Goal: Task Accomplishment & Management: Complete application form

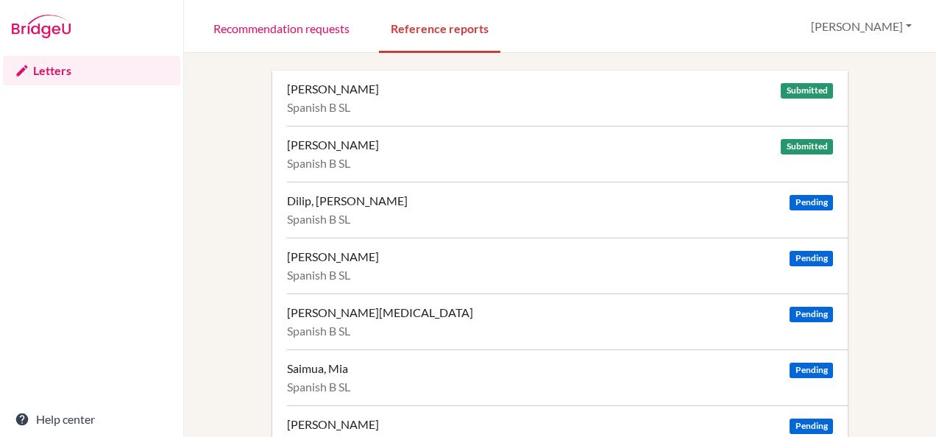
click at [816, 202] on span "Pending" at bounding box center [811, 202] width 43 height 15
click at [783, 144] on span "Submitted" at bounding box center [807, 146] width 52 height 15
click at [338, 154] on div "Chalill Gupta, Ananya Submitted Spanish B SL" at bounding box center [567, 154] width 561 height 56
click at [804, 423] on span "Pending" at bounding box center [811, 426] width 43 height 15
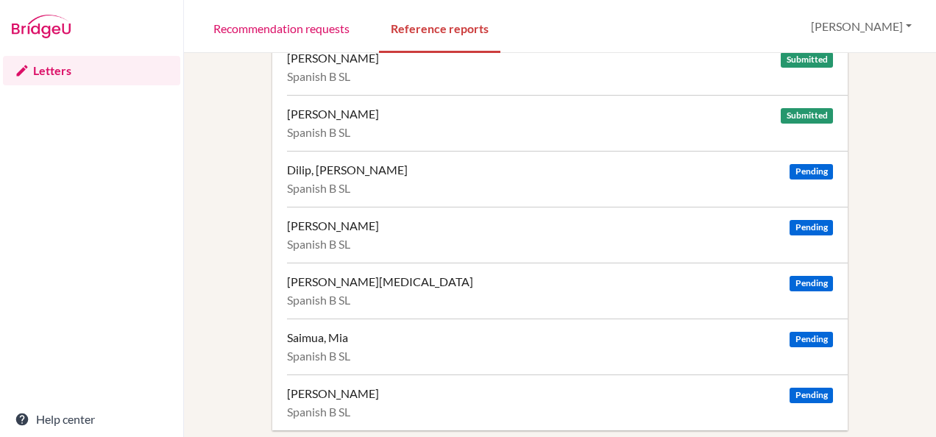
click at [802, 393] on span "Pending" at bounding box center [811, 395] width 43 height 15
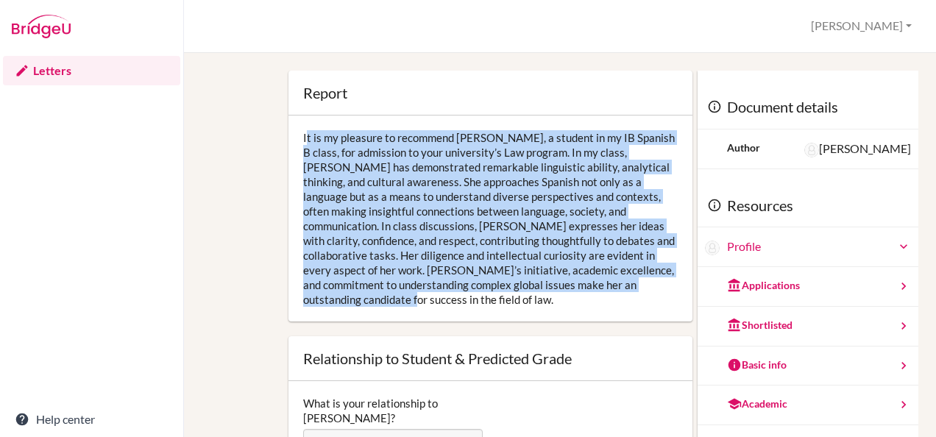
drag, startPoint x: 375, startPoint y: 293, endPoint x: 283, endPoint y: 132, distance: 186.0
click at [283, 132] on div "Report Open info Info It is my pleasure to recommend Aanya, a student in my IB …" at bounding box center [490, 335] width 419 height 529
drag, startPoint x: 283, startPoint y: 132, endPoint x: 447, endPoint y: 137, distance: 164.2
click at [447, 137] on div "It is my pleasure to recommend Aanya, a student in my IB Spanish B class, for a…" at bounding box center [491, 219] width 404 height 206
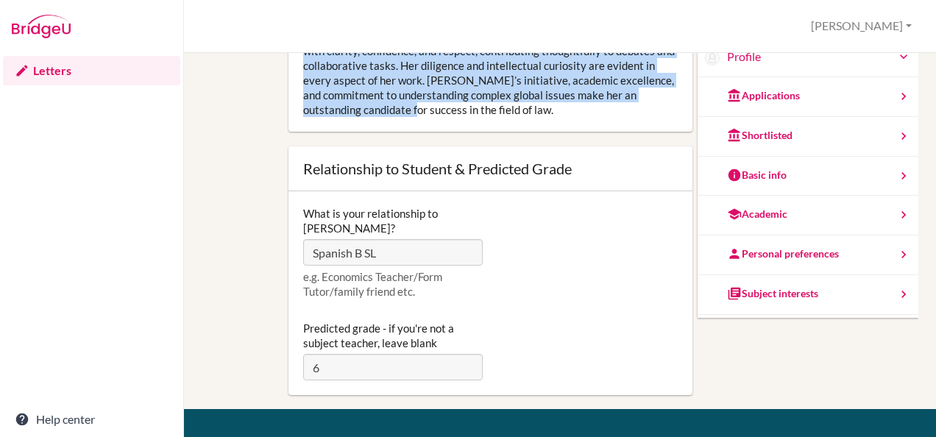
scroll to position [100, 0]
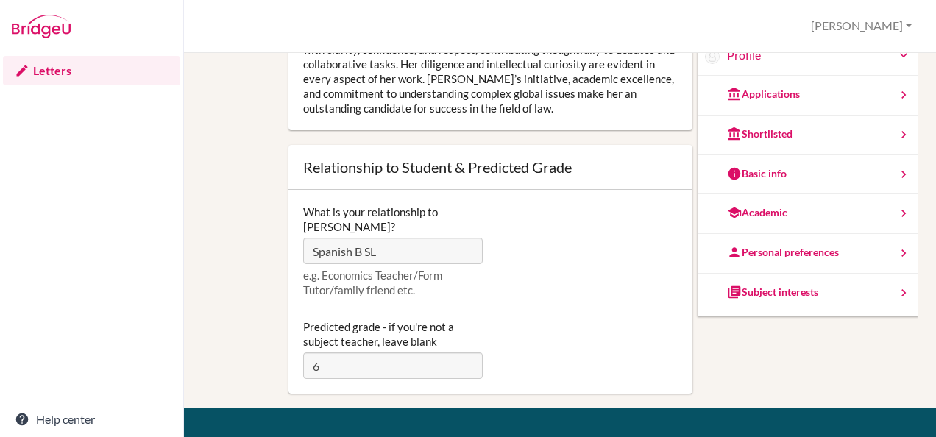
drag, startPoint x: 480, startPoint y: 216, endPoint x: 402, endPoint y: 117, distance: 126.3
click at [402, 117] on div "It is my pleasure to recommend Aanya, a student in my IB Spanish B class, for a…" at bounding box center [491, 27] width 404 height 206
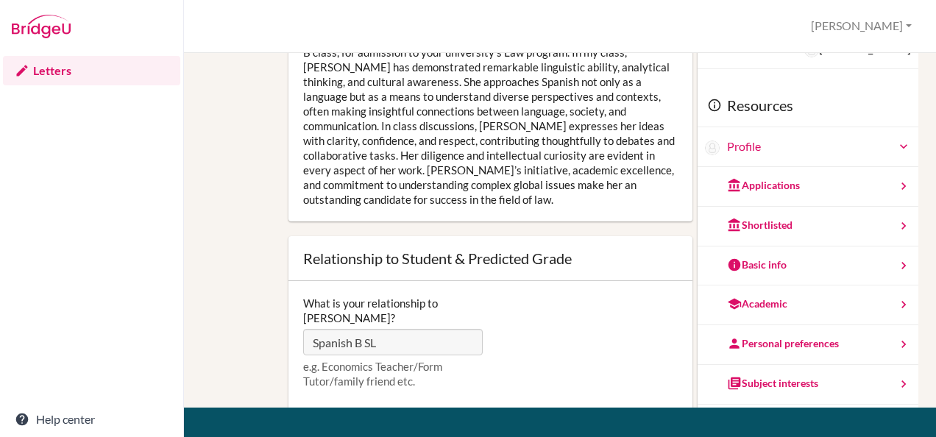
scroll to position [0, 0]
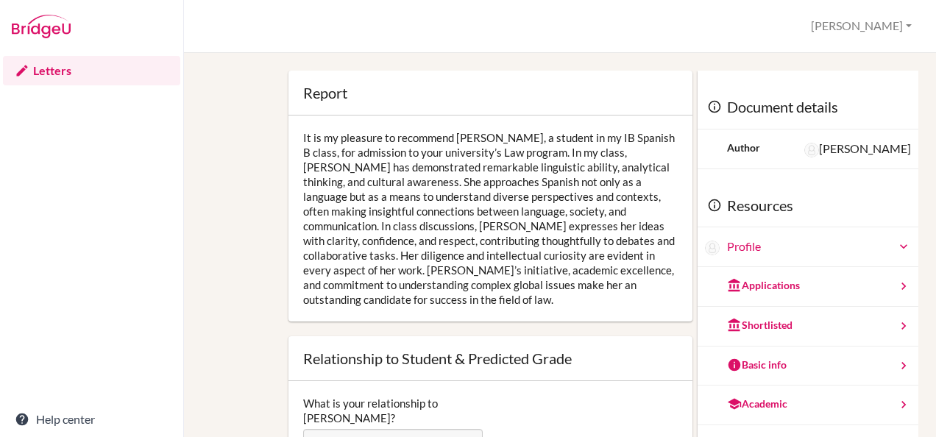
click at [484, 140] on div "It is my pleasure to recommend Aanya, a student in my IB Spanish B class, for a…" at bounding box center [491, 219] width 404 height 206
drag, startPoint x: 484, startPoint y: 140, endPoint x: 448, endPoint y: 136, distance: 37.0
click at [448, 136] on div "It is my pleasure to recommend Aanya, a student in my IB Spanish B class, for a…" at bounding box center [491, 219] width 404 height 206
drag, startPoint x: 448, startPoint y: 136, endPoint x: 677, endPoint y: 68, distance: 239.6
click at [677, 68] on div "Report Open info Info It is my pleasure to recommend Aanya, a student in my IB …" at bounding box center [560, 245] width 752 height 384
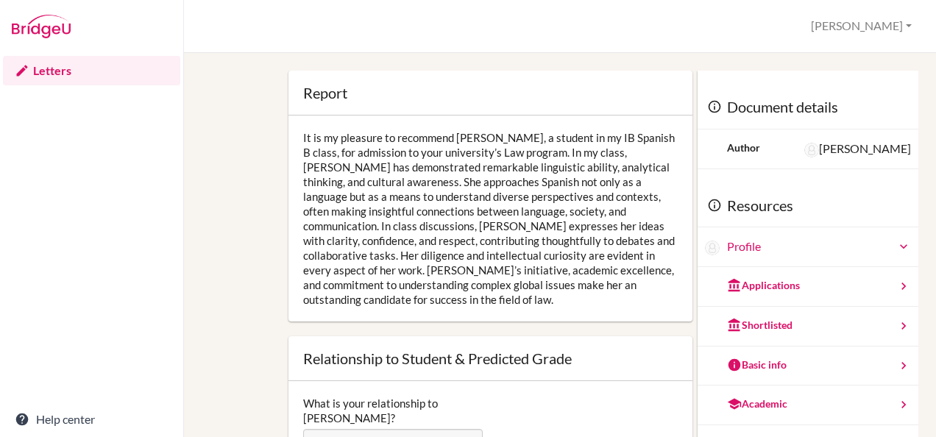
click at [707, 103] on icon at bounding box center [714, 106] width 15 height 15
click at [715, 110] on div "Document details" at bounding box center [808, 107] width 221 height 44
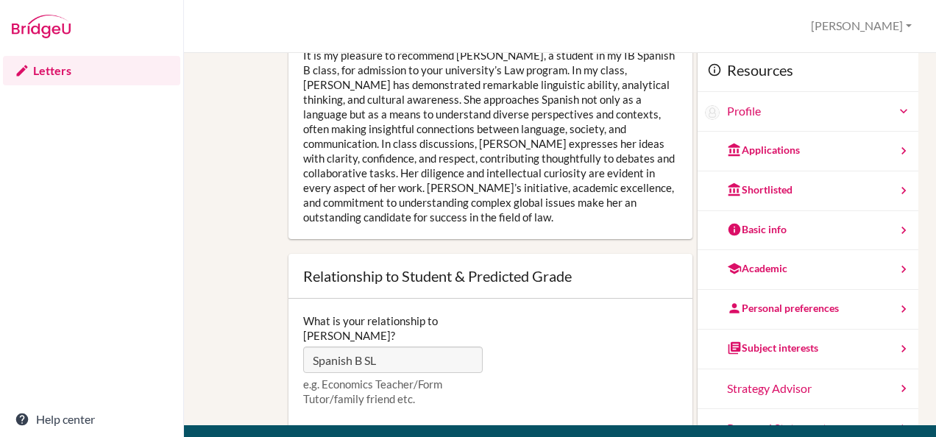
click at [442, 183] on div "It is my pleasure to recommend Aanya, a student in my IB Spanish B class, for a…" at bounding box center [491, 136] width 404 height 206
click at [62, 419] on link "Help center" at bounding box center [91, 419] width 177 height 29
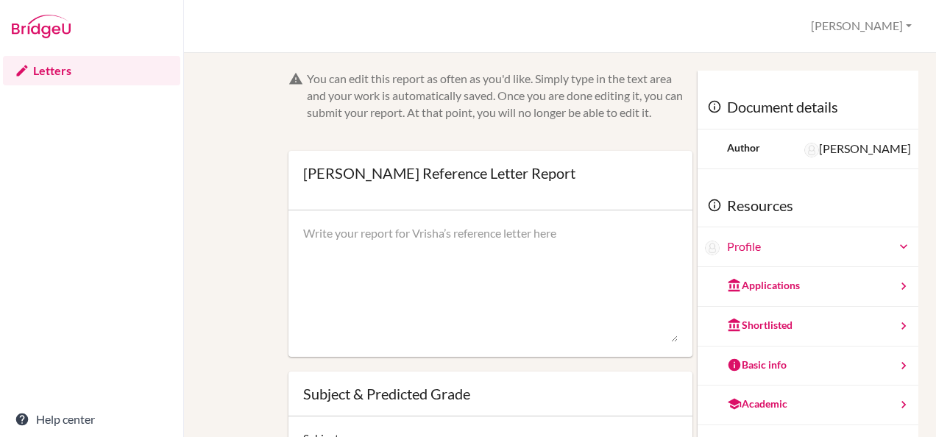
click at [324, 243] on textarea at bounding box center [490, 284] width 375 height 118
paste textarea "Vrisha has been an outstanding student in my IB Spanish B SL class, consistentl…"
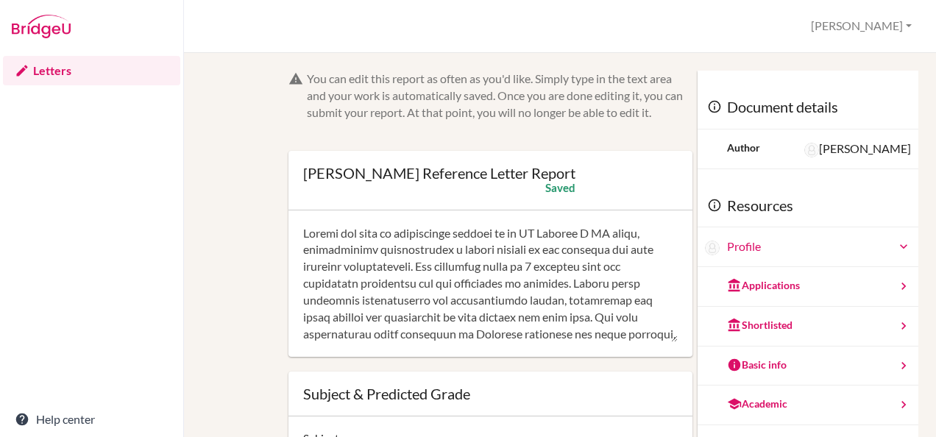
drag, startPoint x: 595, startPoint y: 280, endPoint x: 450, endPoint y: 266, distance: 145.7
click at [450, 266] on textarea at bounding box center [490, 284] width 375 height 118
click at [569, 266] on textarea "Vrisha has been an outstanding student in my IB Spanish B SL class, consistentl…" at bounding box center [490, 284] width 375 height 118
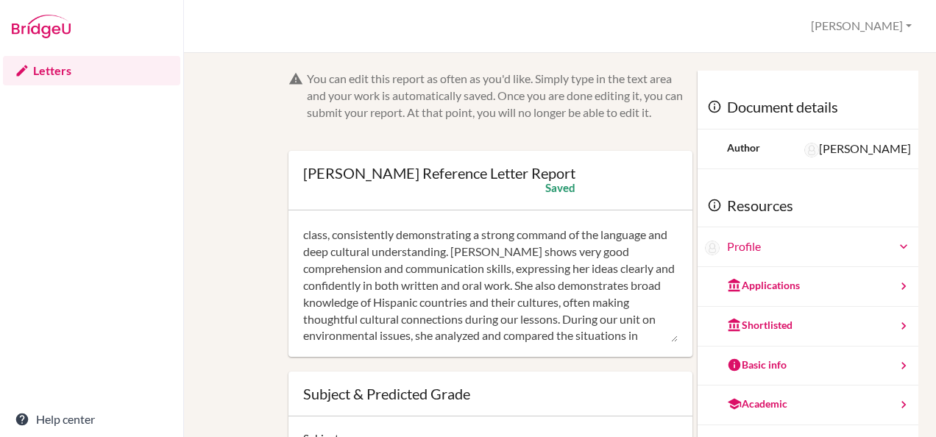
scroll to position [16, 0]
click at [417, 283] on textarea "Vrisha has been an outstanding student in my IB Spanish B SL class, consistentl…" at bounding box center [490, 284] width 375 height 118
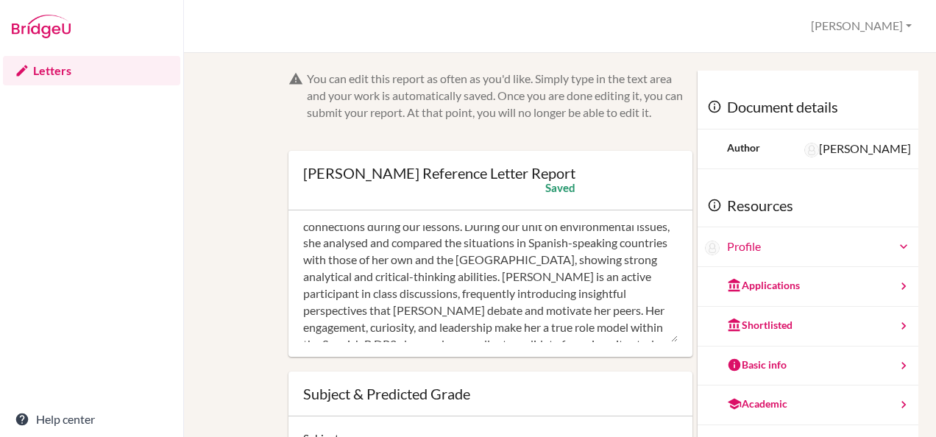
scroll to position [134, 0]
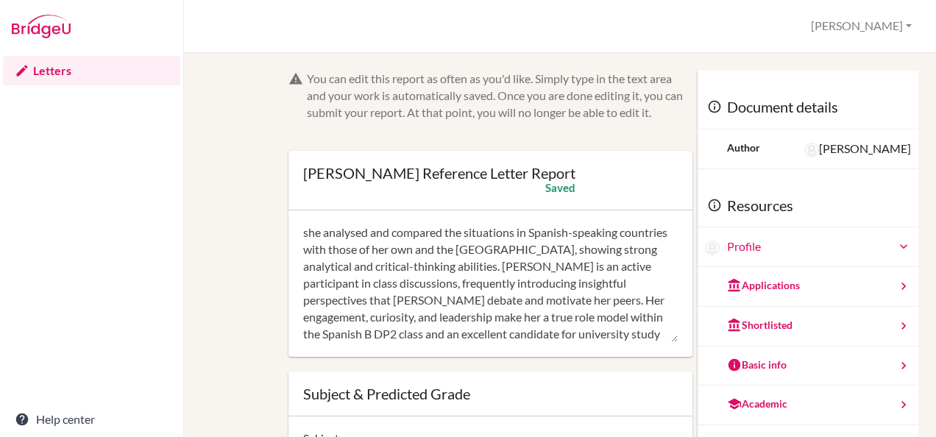
click at [465, 317] on textarea "Vrisha has been an outstanding student in my IB Spanish B SL class, consistentl…" at bounding box center [490, 284] width 375 height 118
click at [505, 336] on textarea "Vrisha has been an outstanding student in my IB Spanish B SL class, consistentl…" at bounding box center [490, 284] width 375 height 118
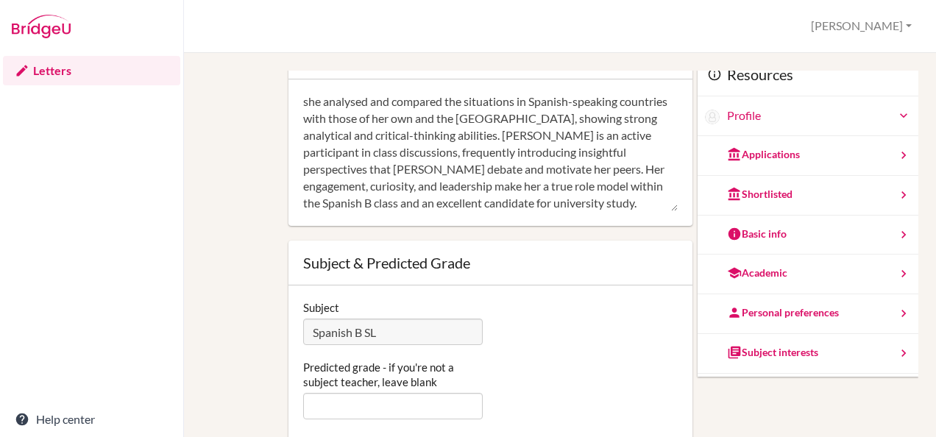
scroll to position [51, 0]
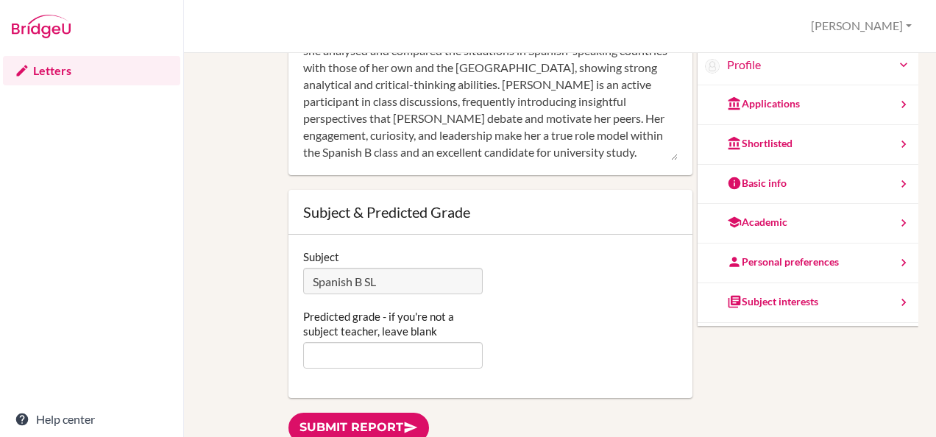
type textarea "Vrisha has been an outstanding student in my IB Spanish B SL class, consistentl…"
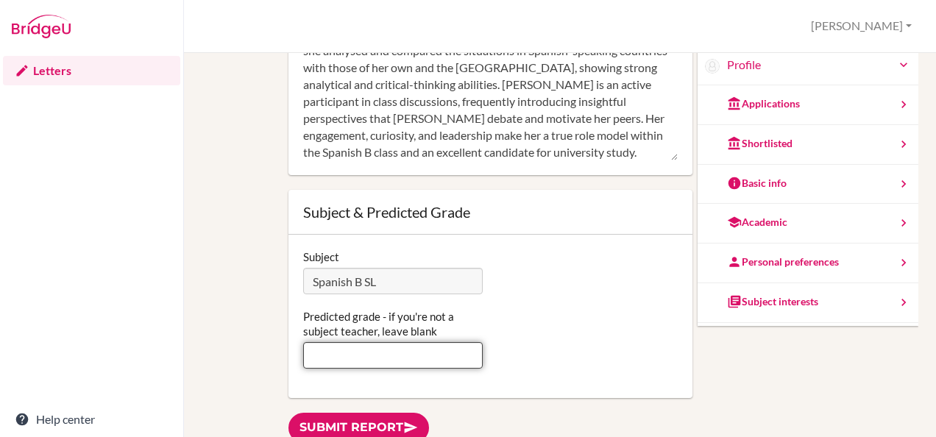
click at [455, 356] on input "Predicted grade - if you're not a subject teacher, leave blank" at bounding box center [393, 355] width 180 height 26
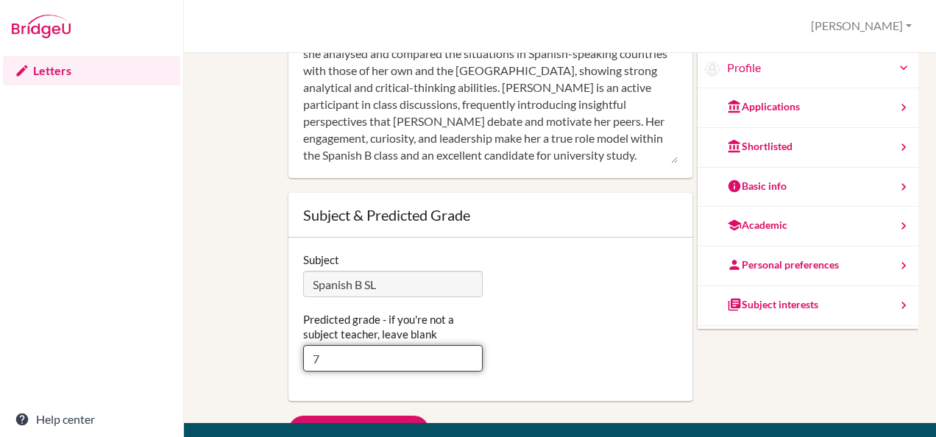
scroll to position [131, 0]
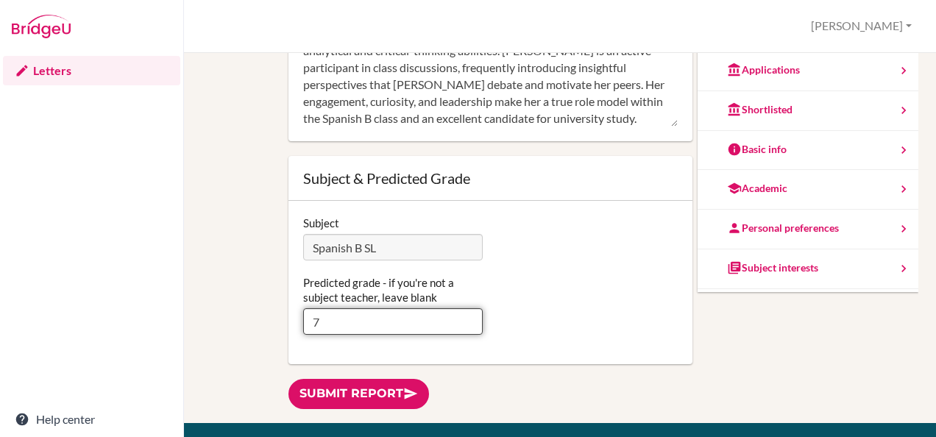
type input "7"
click at [349, 392] on link "Submit report" at bounding box center [359, 394] width 141 height 30
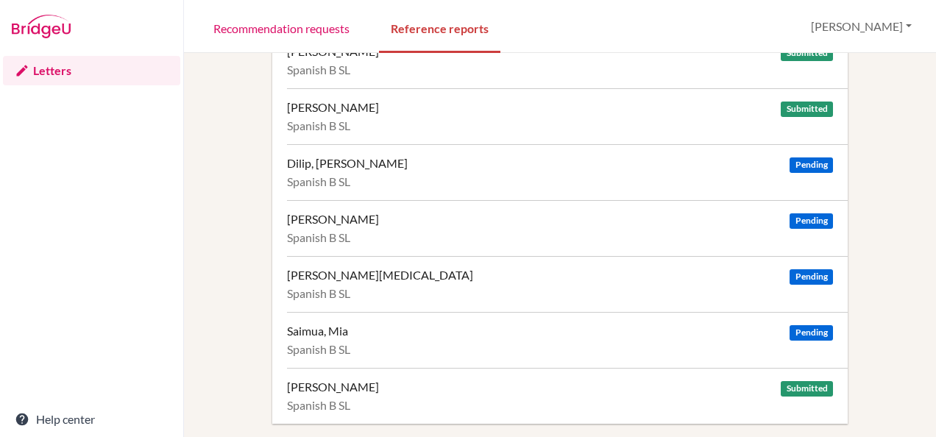
scroll to position [38, 0]
click at [342, 225] on div "Hirani, Ayaan Pending Spanish B SL" at bounding box center [567, 227] width 561 height 56
click at [367, 336] on div "Saimua, Mia Pending Spanish B SL" at bounding box center [567, 339] width 561 height 56
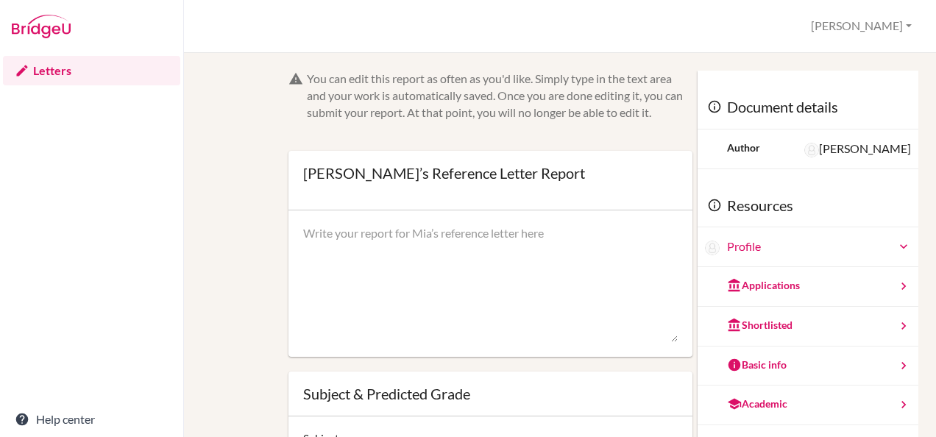
click at [314, 233] on textarea at bounding box center [490, 284] width 375 height 118
paste textarea "[PERSON_NAME] is an enthusiastic and engaged student in my IB Spanish B SL clas…"
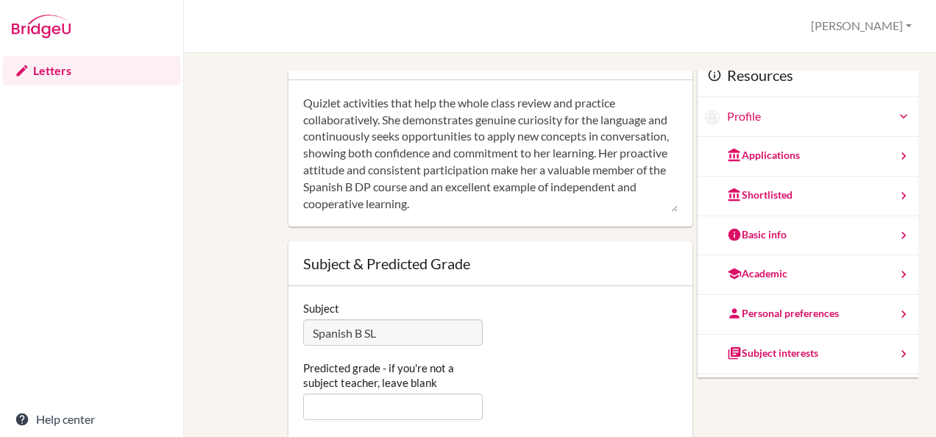
scroll to position [131, 0]
type textarea "[PERSON_NAME] is an enthusiastic and engaged student in my IB Spanish B SL clas…"
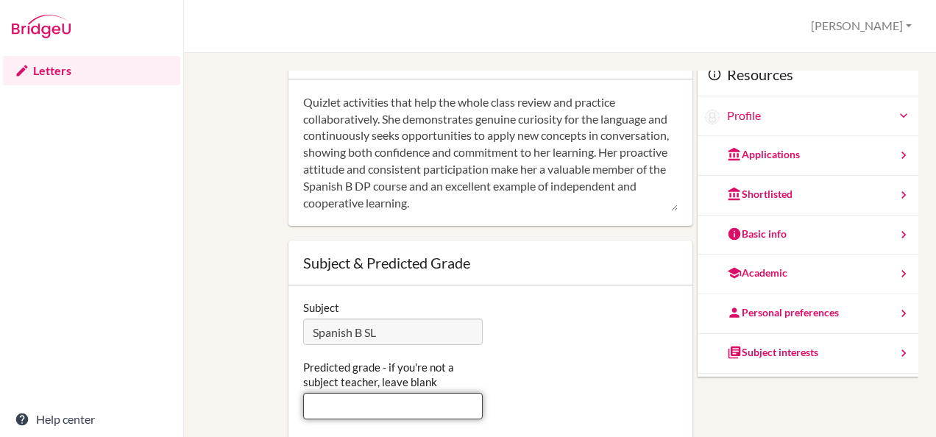
click at [438, 406] on input "Predicted grade - if you're not a subject teacher, leave blank" at bounding box center [393, 406] width 180 height 26
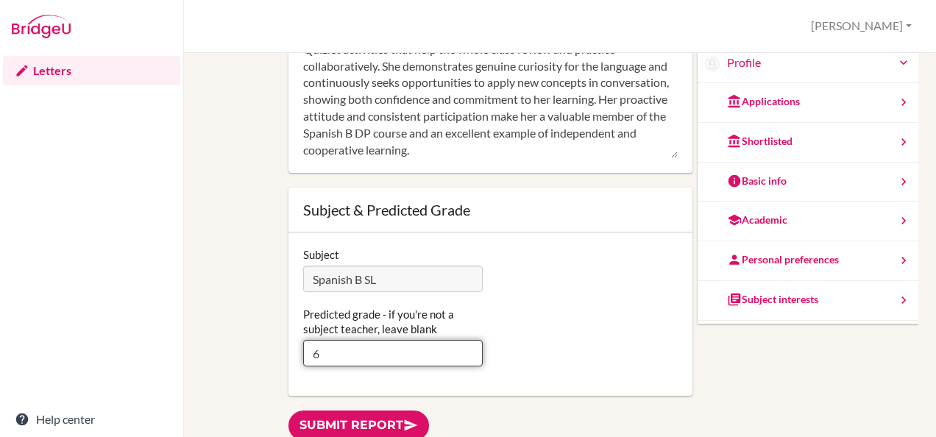
scroll to position [57, 0]
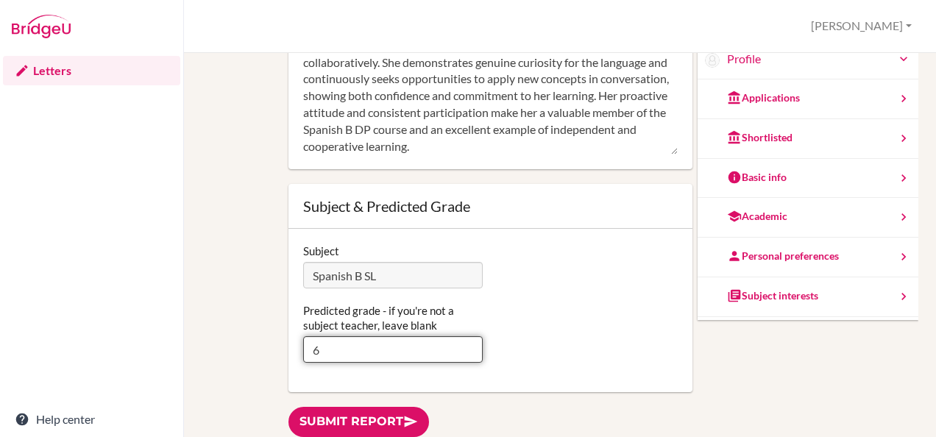
type input "6"
click at [361, 417] on link "Submit report" at bounding box center [359, 422] width 141 height 30
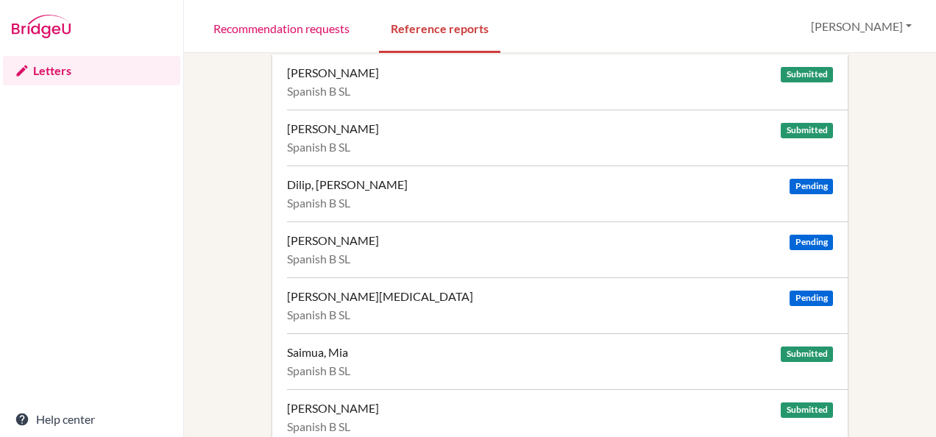
scroll to position [15, 0]
click at [347, 132] on div "Chalill Gupta, Ananya" at bounding box center [333, 129] width 92 height 15
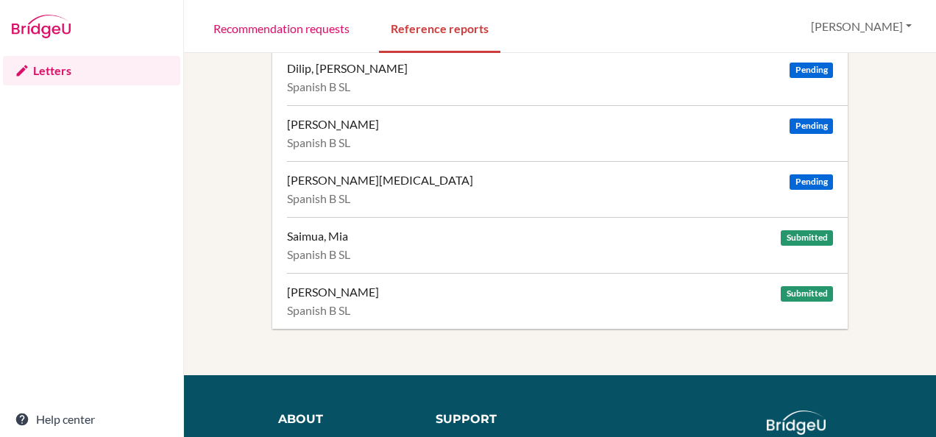
scroll to position [133, 0]
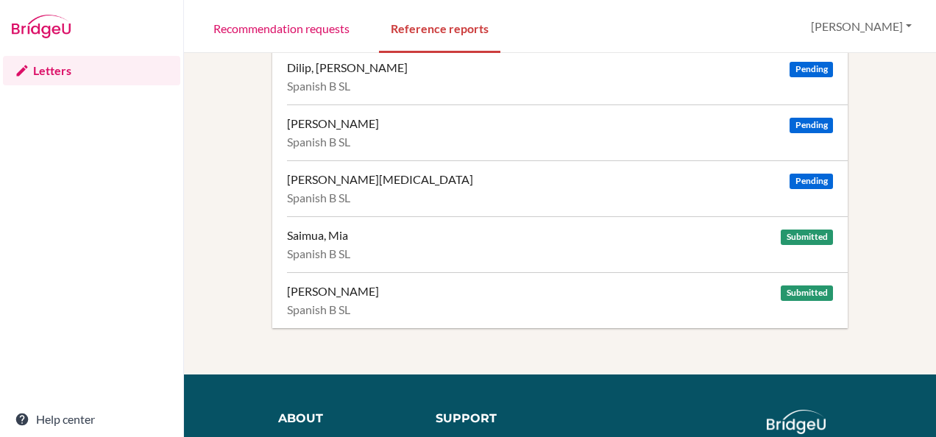
click at [412, 191] on div "Spanish B SL" at bounding box center [560, 198] width 546 height 15
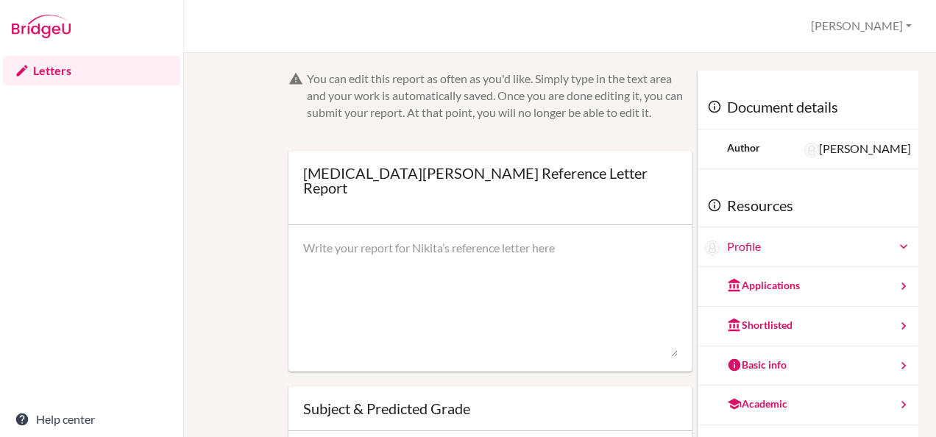
click at [350, 240] on textarea at bounding box center [490, 299] width 375 height 118
paste textarea "[PERSON_NAME] is a student who demonstrates a solid understanding and active en…"
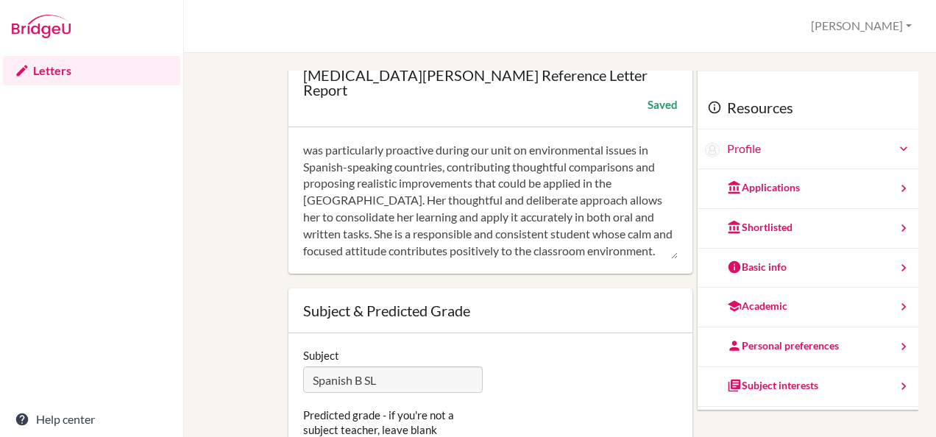
scroll to position [131, 0]
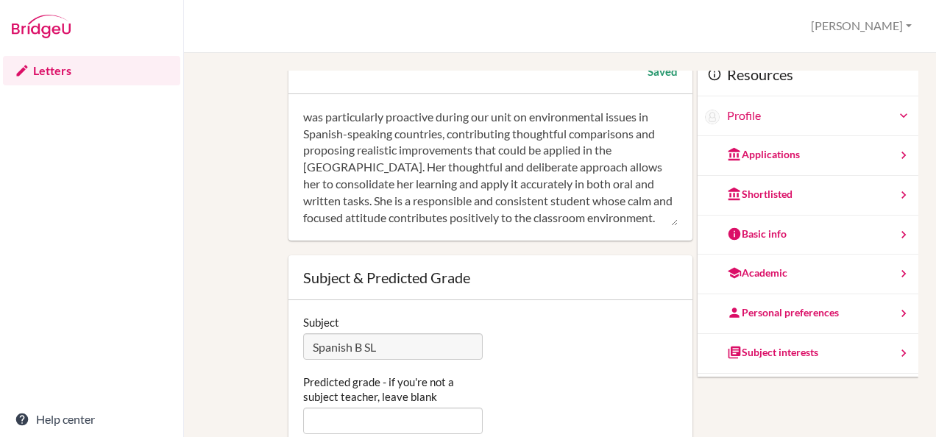
type textarea "[PERSON_NAME] is a student who demonstrates a solid understanding and active en…"
click at [437, 408] on input "Predicted grade - if you're not a subject teacher, leave blank" at bounding box center [393, 421] width 180 height 26
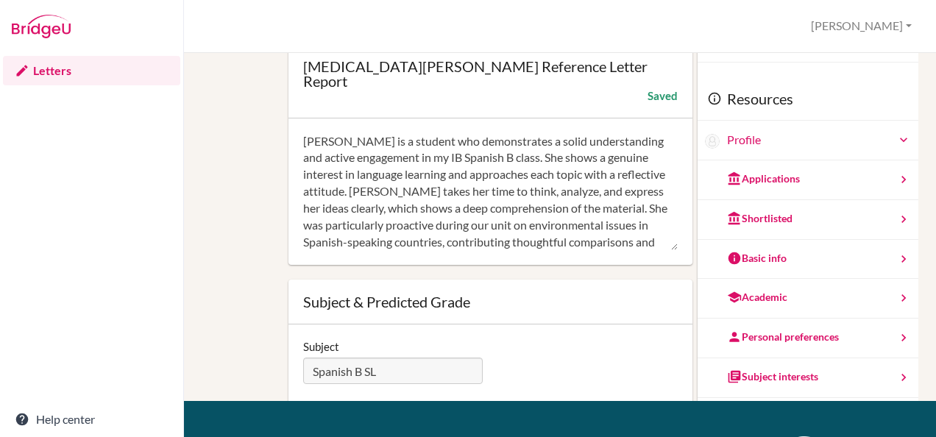
scroll to position [0, 0]
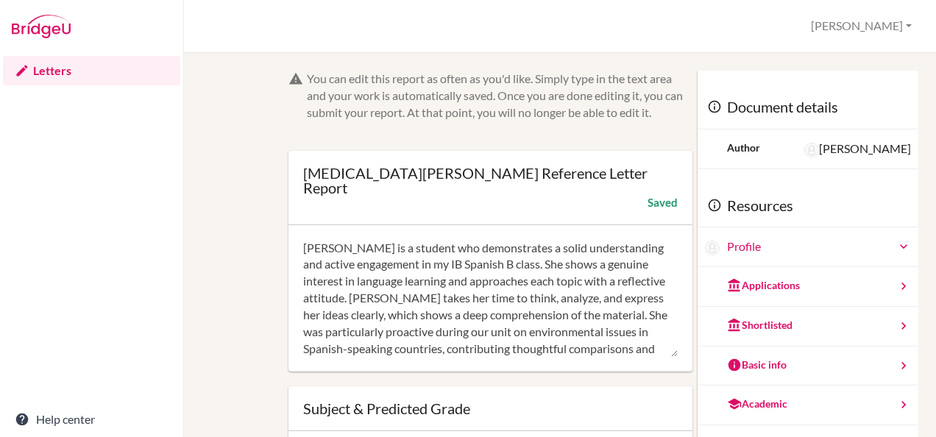
type input "6"
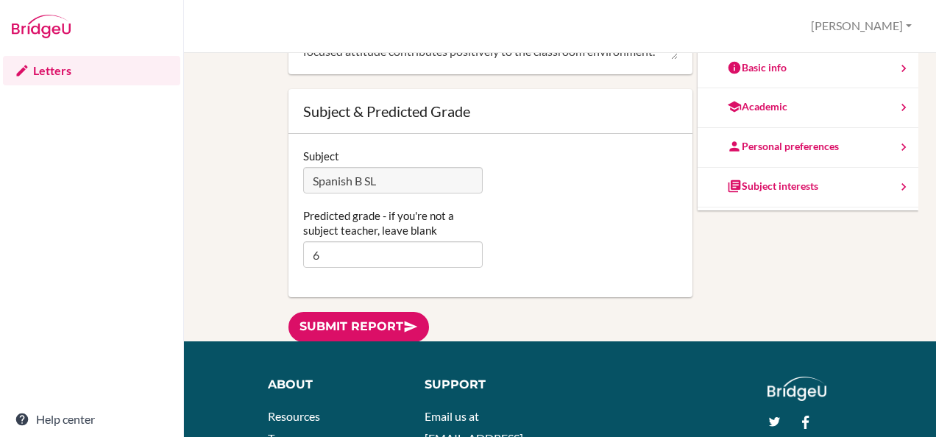
scroll to position [167, 0]
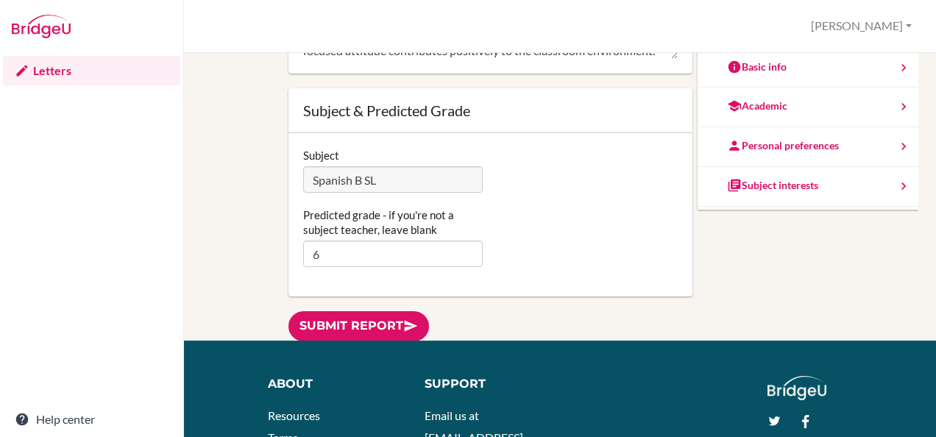
type textarea "Nikita is a student who demonstrates a solid understanding and active engagemen…"
click at [369, 311] on link "Submit report" at bounding box center [359, 326] width 141 height 30
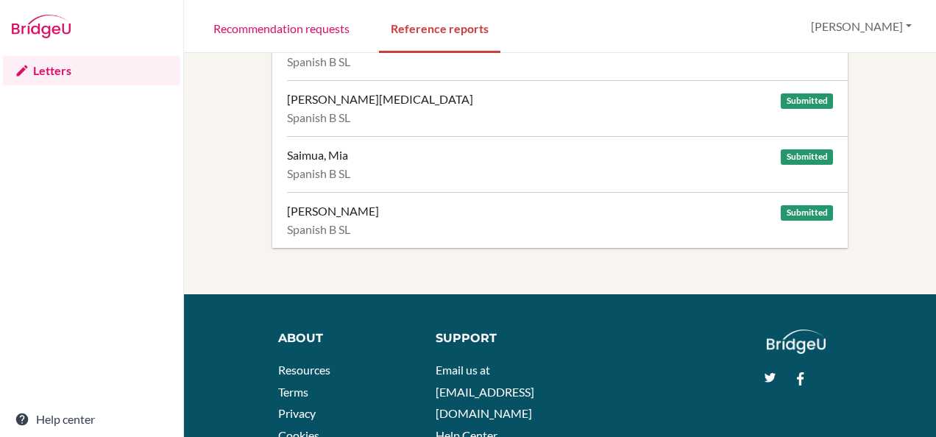
scroll to position [214, 0]
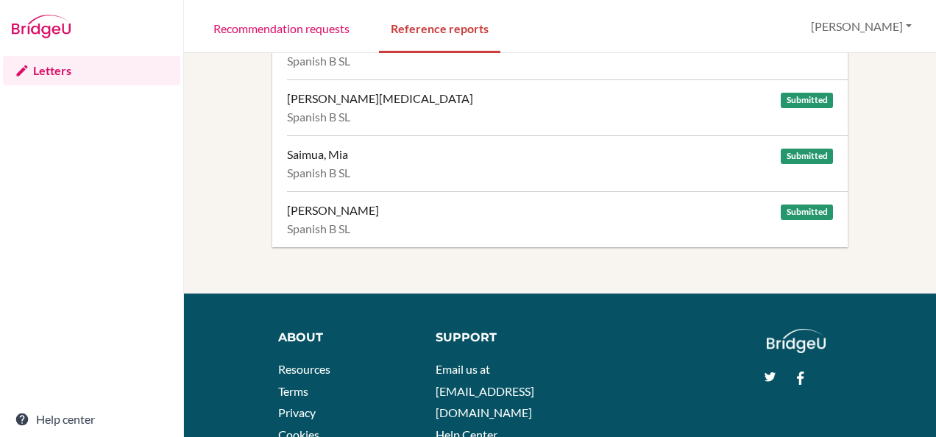
click at [96, 185] on div "Letters Help center" at bounding box center [91, 245] width 183 height 384
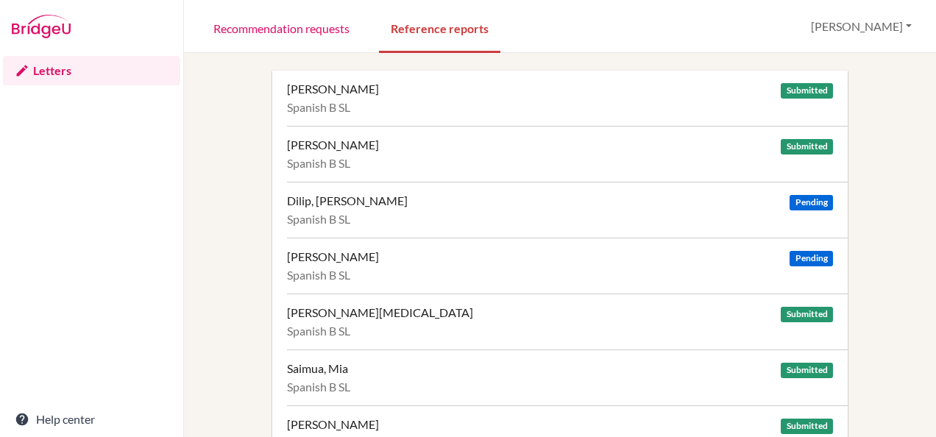
click at [340, 88] on div "[PERSON_NAME]" at bounding box center [333, 89] width 92 height 15
click at [350, 324] on div "Spanish B SL" at bounding box center [560, 331] width 546 height 15
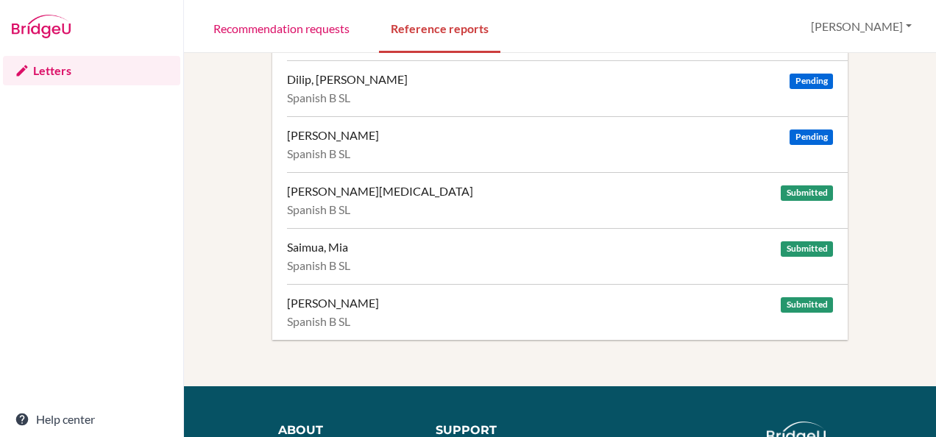
scroll to position [124, 0]
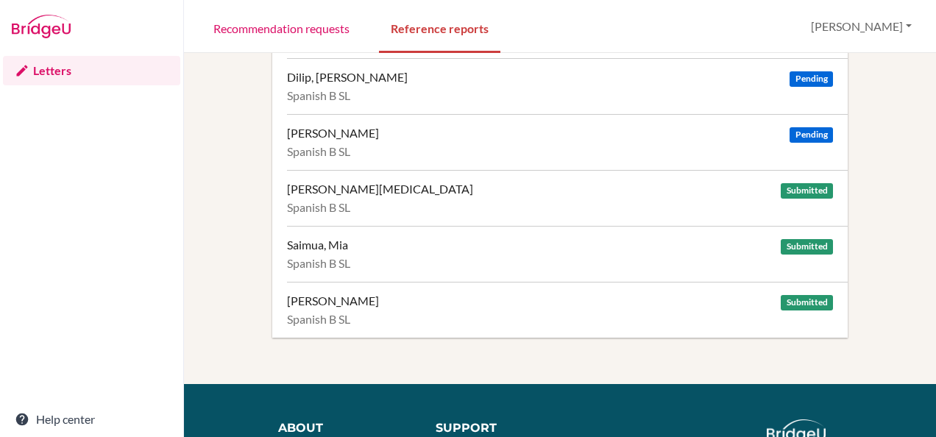
click at [324, 246] on div "Saimua, Mia" at bounding box center [317, 245] width 61 height 15
click at [320, 308] on div "[PERSON_NAME] Submitted Spanish B SL" at bounding box center [567, 310] width 561 height 56
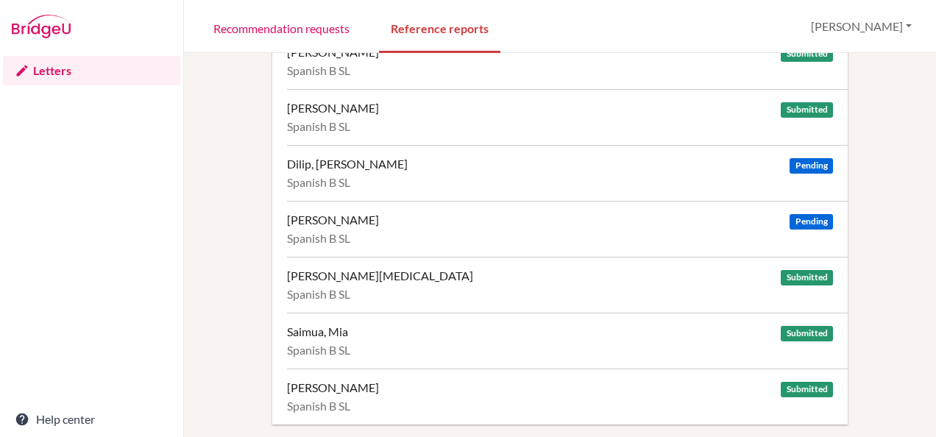
scroll to position [0, 0]
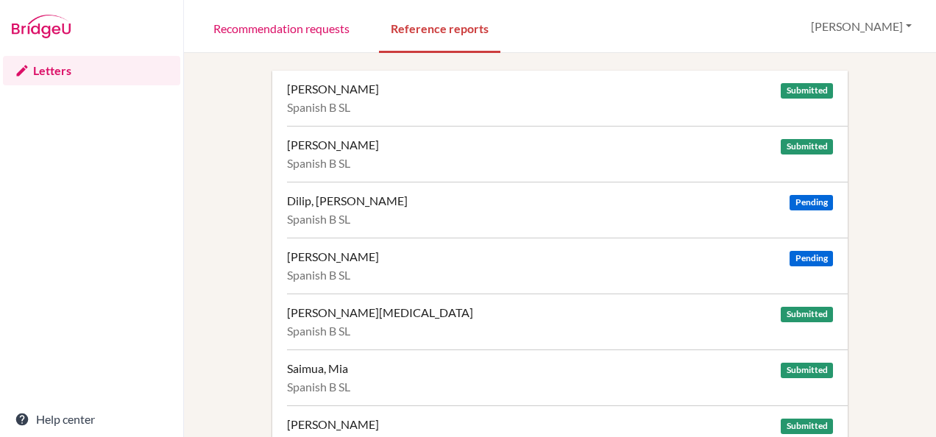
click at [425, 153] on div "[PERSON_NAME] Submitted Spanish B SL" at bounding box center [567, 154] width 561 height 56
click at [328, 205] on div "Dilip, [PERSON_NAME]" at bounding box center [347, 201] width 121 height 15
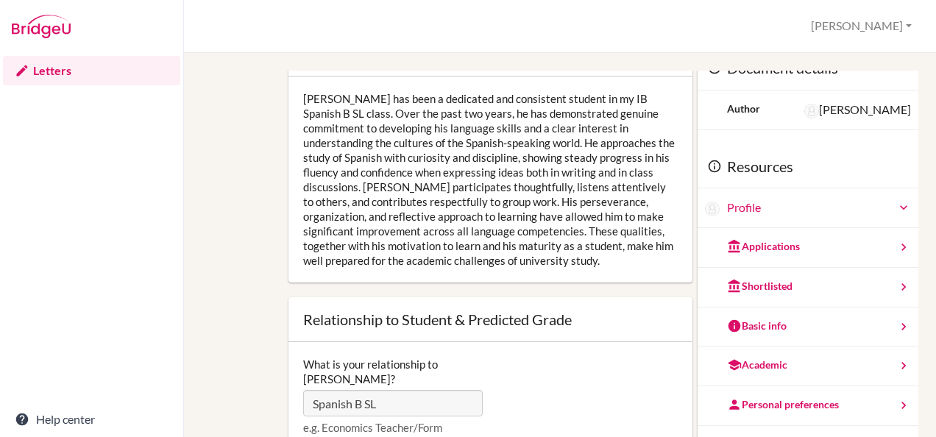
scroll to position [37, 0]
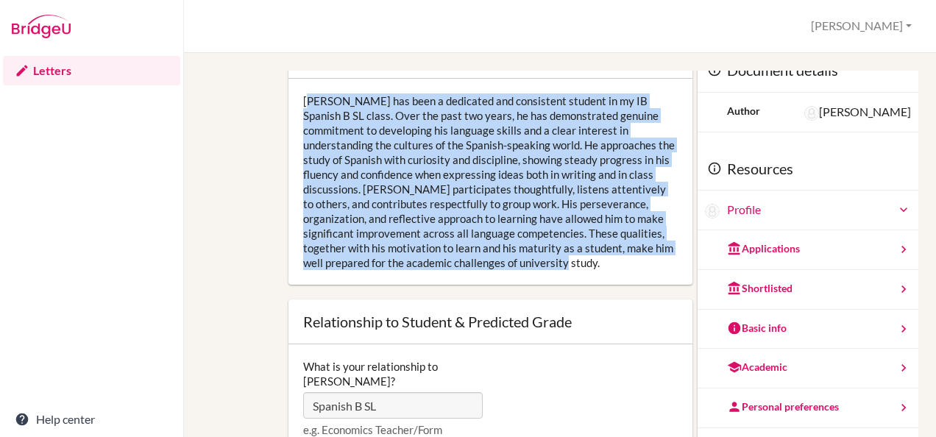
drag, startPoint x: 302, startPoint y: 100, endPoint x: 654, endPoint y: 254, distance: 384.0
click at [654, 254] on div "[PERSON_NAME] has been a dedicated and consistent student in my IB Spanish B SL…" at bounding box center [491, 182] width 404 height 206
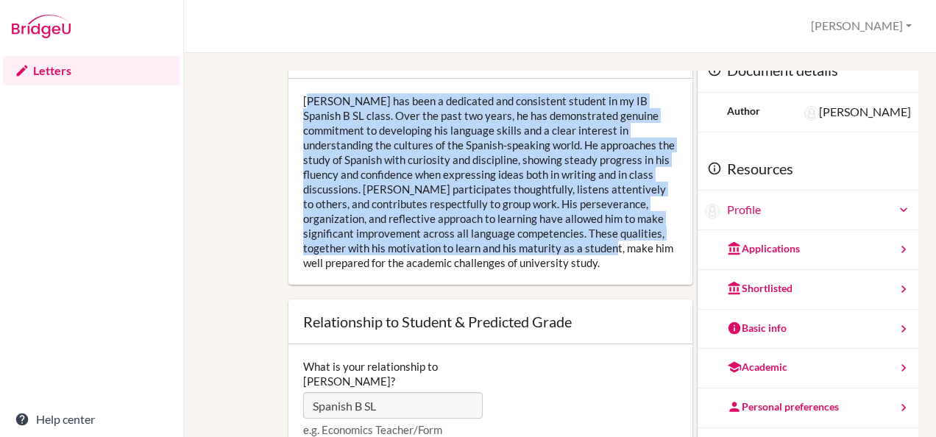
click at [406, 169] on div "[PERSON_NAME] has been a dedicated and consistent student in my IB Spanish B SL…" at bounding box center [491, 182] width 404 height 206
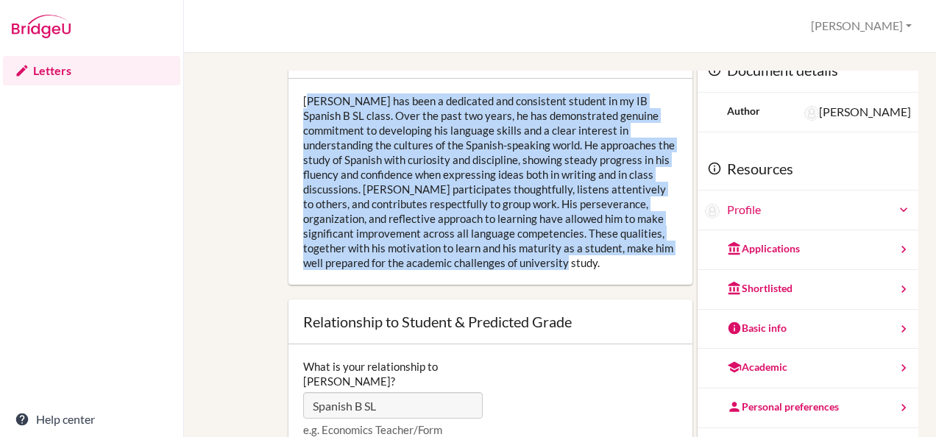
drag, startPoint x: 302, startPoint y: 99, endPoint x: 632, endPoint y: 273, distance: 373.1
click at [632, 273] on div "[PERSON_NAME] has been a dedicated and consistent student in my IB Spanish B SL…" at bounding box center [491, 182] width 404 height 206
drag, startPoint x: 632, startPoint y: 273, endPoint x: 548, endPoint y: 206, distance: 107.4
copy div "[PERSON_NAME] has been a dedicated and consistent student in my IB Spanish B SL…"
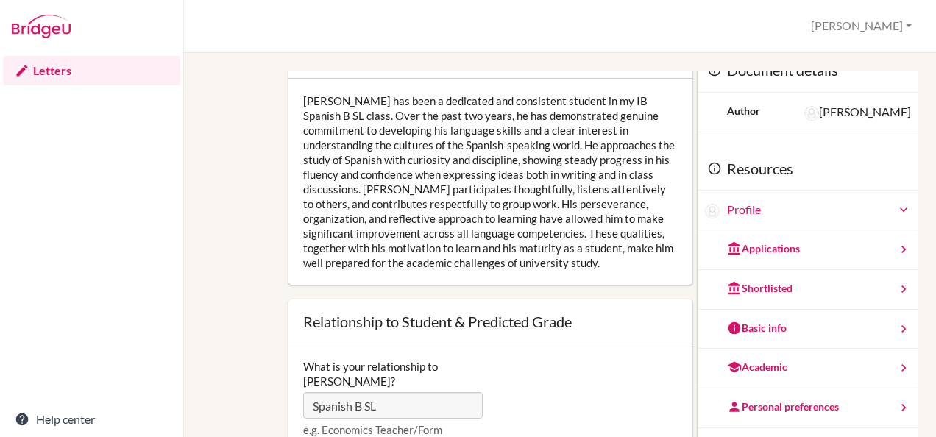
click at [54, 289] on div "Letters Help center" at bounding box center [91, 245] width 183 height 384
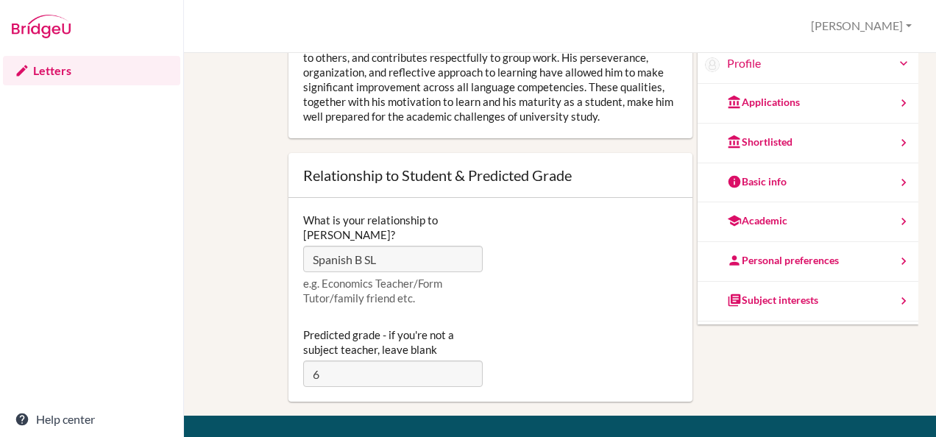
scroll to position [93, 0]
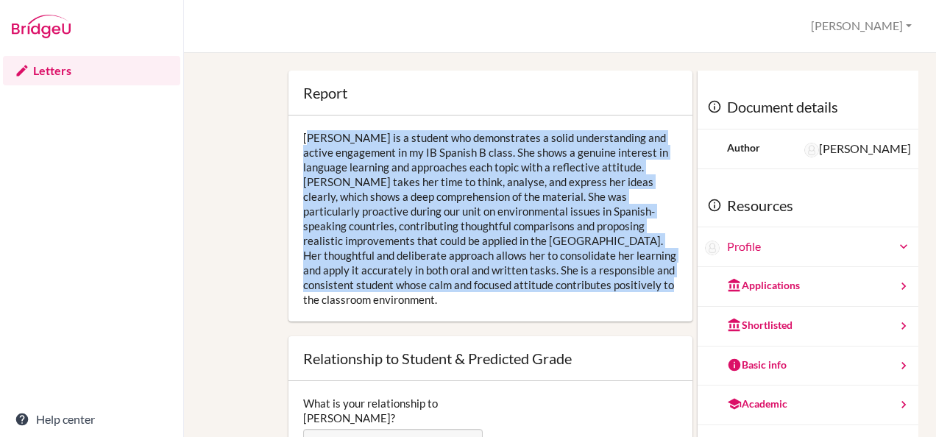
drag, startPoint x: 302, startPoint y: 134, endPoint x: 481, endPoint y: 303, distance: 246.8
click at [481, 303] on div "[PERSON_NAME] is a student who demonstrates a solid understanding and active en…" at bounding box center [491, 219] width 404 height 206
drag, startPoint x: 481, startPoint y: 303, endPoint x: 389, endPoint y: 245, distance: 108.8
copy div "[PERSON_NAME] is a student who demonstrates a solid understanding and active en…"
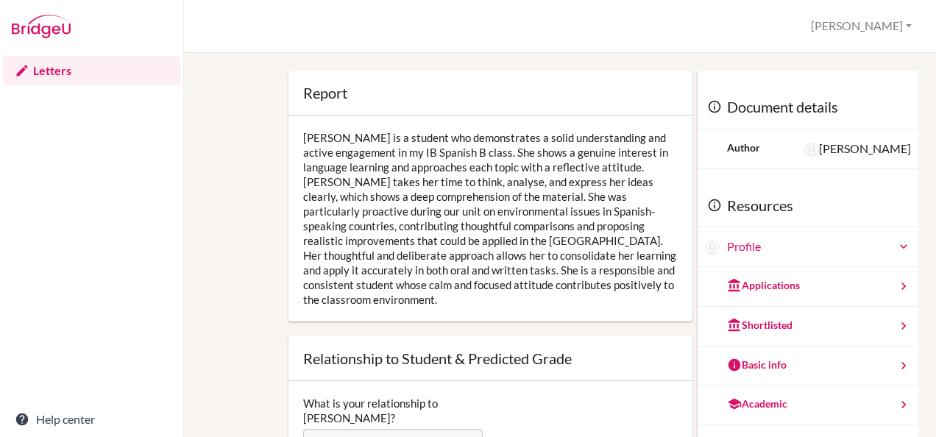
click at [112, 270] on div "Letters Help center" at bounding box center [91, 245] width 183 height 384
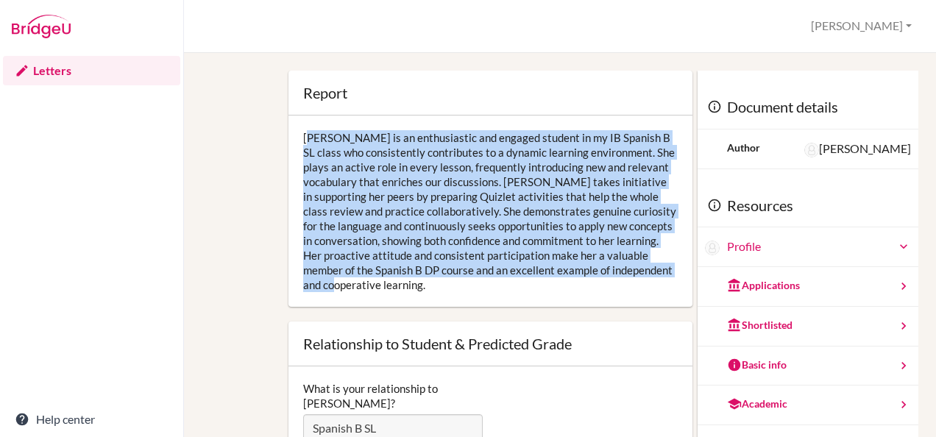
drag, startPoint x: 300, startPoint y: 137, endPoint x: 521, endPoint y: 300, distance: 274.9
click at [521, 300] on div "[PERSON_NAME] is an enthusiastic and engaged student in my IB Spanish B SL clas…" at bounding box center [491, 211] width 404 height 191
drag, startPoint x: 521, startPoint y: 300, endPoint x: 428, endPoint y: 234, distance: 113.5
copy div "[PERSON_NAME] is an enthusiastic and engaged student in my IB Spanish B SL clas…"
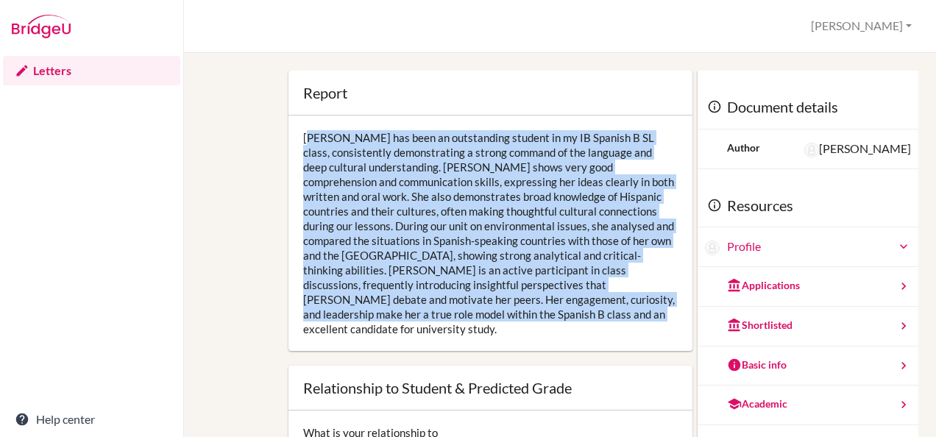
drag, startPoint x: 302, startPoint y: 134, endPoint x: 623, endPoint y: 309, distance: 365.6
click at [623, 309] on div "Vrisha has been an outstanding student in my IB Spanish B SL class, consistentl…" at bounding box center [491, 234] width 404 height 236
drag, startPoint x: 623, startPoint y: 309, endPoint x: 518, endPoint y: 249, distance: 120.7
copy div "Vrisha has been an outstanding student in my IB Spanish B SL class, consistentl…"
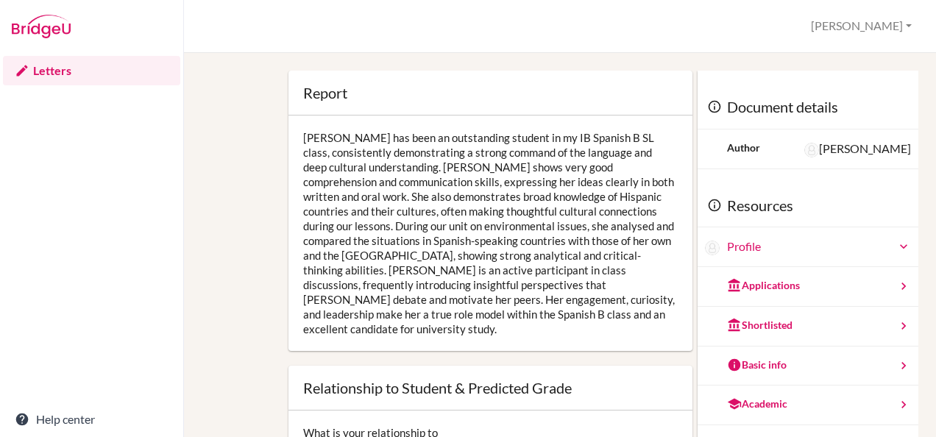
click at [121, 304] on div "Letters Help center" at bounding box center [91, 245] width 183 height 384
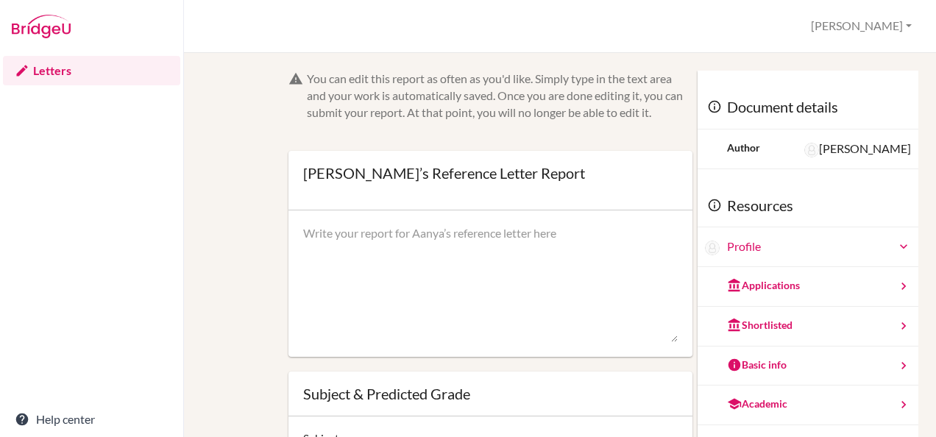
click at [318, 237] on textarea at bounding box center [490, 284] width 375 height 118
paste textarea "[PERSON_NAME] is a very responsible and engaged student in my IB Spanish B clas…"
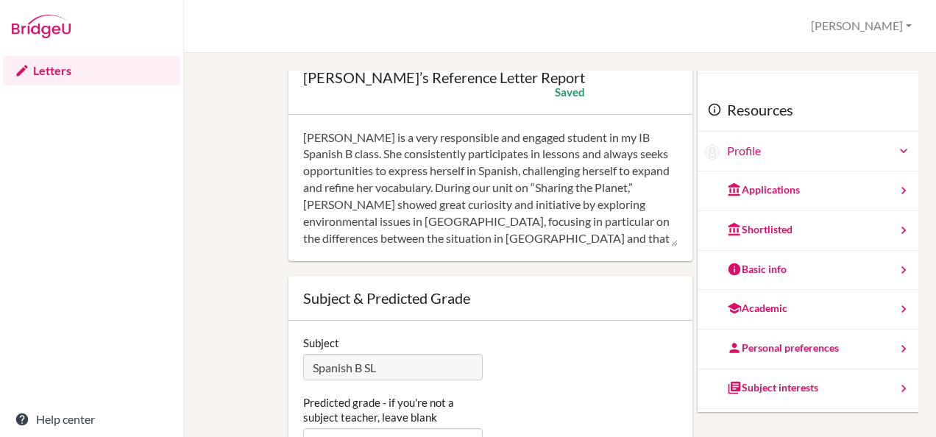
scroll to position [131, 0]
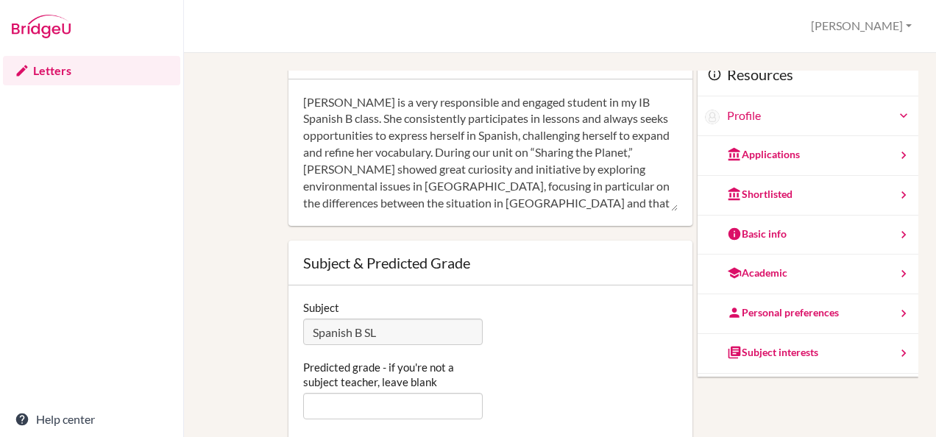
type textarea "Ananya is a very responsible and engaged student in my IB Spanish B class. She …"
click at [453, 407] on input "Predicted grade - if you're not a subject teacher, leave blank" at bounding box center [393, 406] width 180 height 26
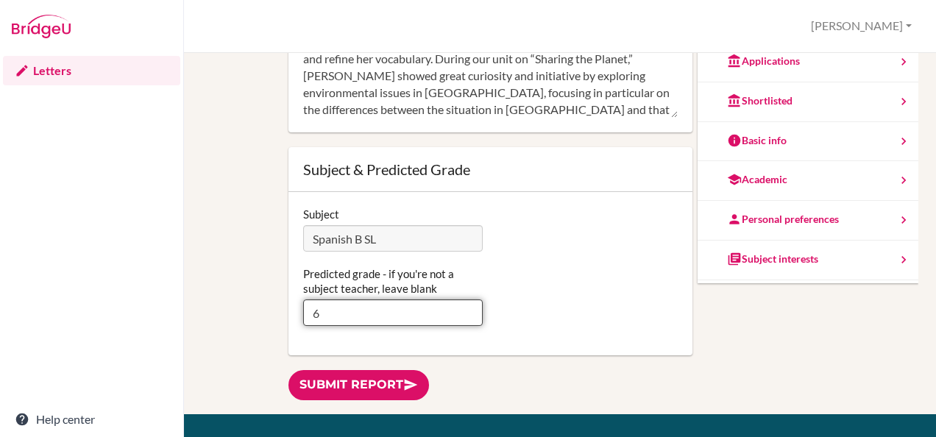
scroll to position [96, 0]
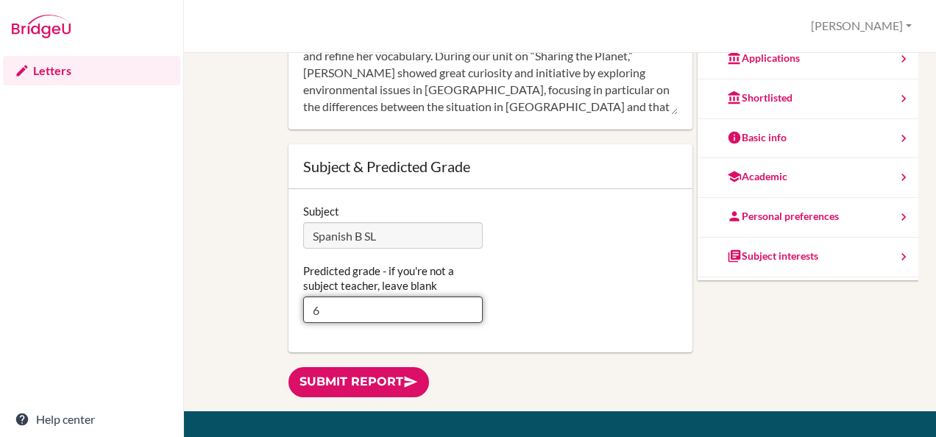
type input "6"
click at [376, 374] on link "Submit report" at bounding box center [359, 382] width 141 height 30
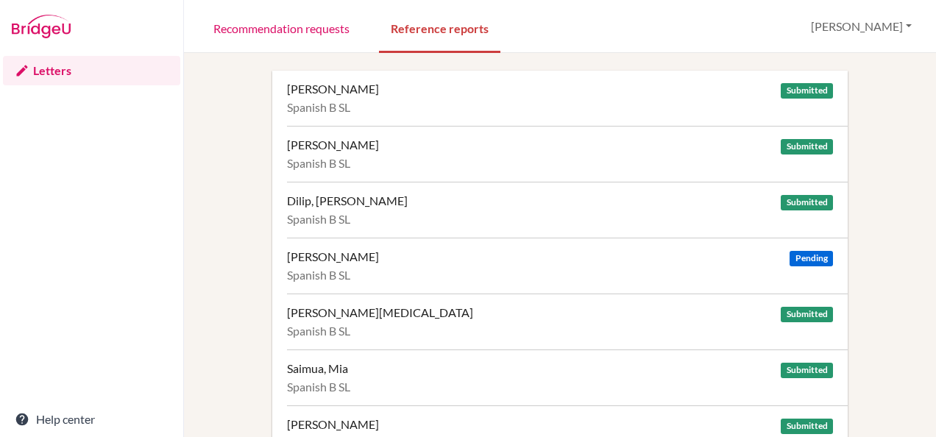
click at [341, 159] on div "Spanish B SL" at bounding box center [560, 163] width 546 height 15
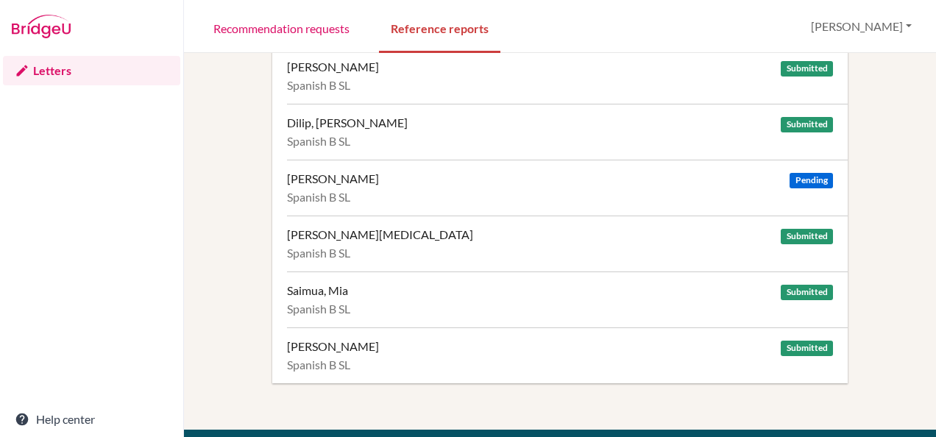
scroll to position [83, 0]
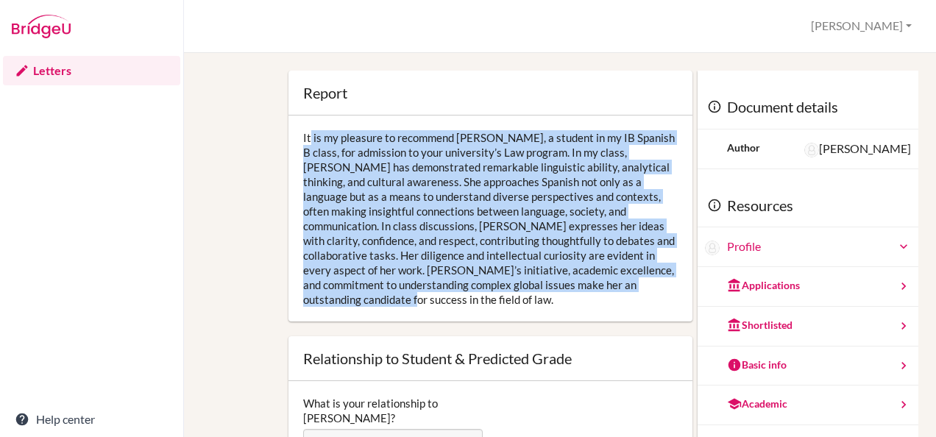
drag, startPoint x: 305, startPoint y: 135, endPoint x: 433, endPoint y: 291, distance: 201.9
click at [433, 291] on div "It is my pleasure to recommend [PERSON_NAME], a student in my IB Spanish B clas…" at bounding box center [491, 219] width 404 height 206
drag, startPoint x: 433, startPoint y: 291, endPoint x: 380, endPoint y: 233, distance: 78.7
copy div "t is my pleasure to recommend [PERSON_NAME], a student in my IB Spanish B class…"
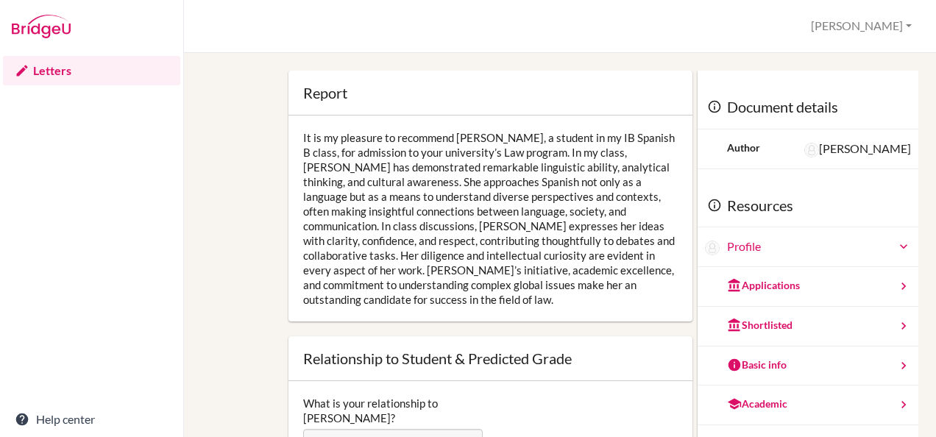
click at [470, 82] on div "Report Open info Info" at bounding box center [491, 93] width 404 height 45
